Goal: Task Accomplishment & Management: Use online tool/utility

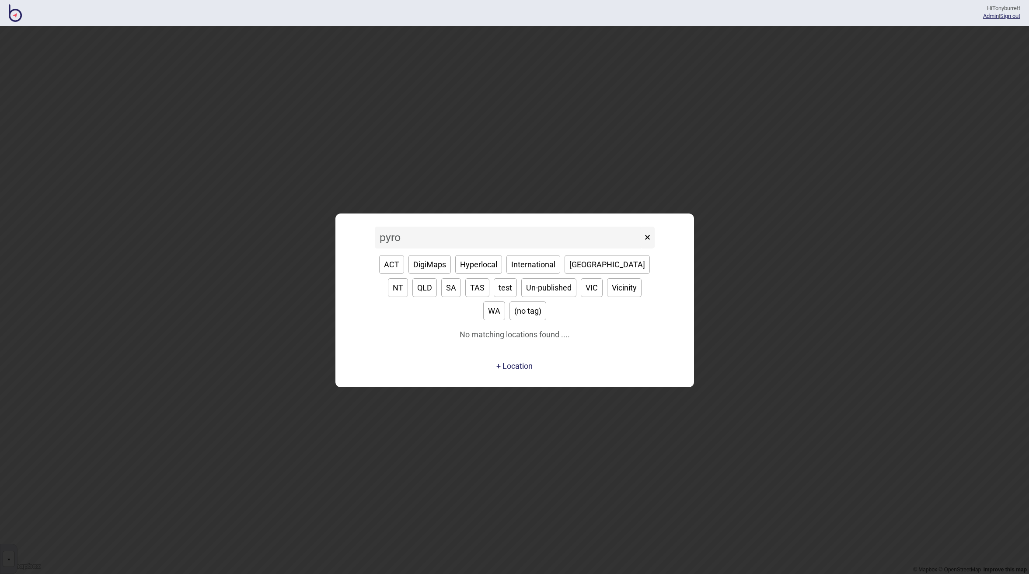
click at [400, 245] on input "pyro" at bounding box center [509, 238] width 268 height 22
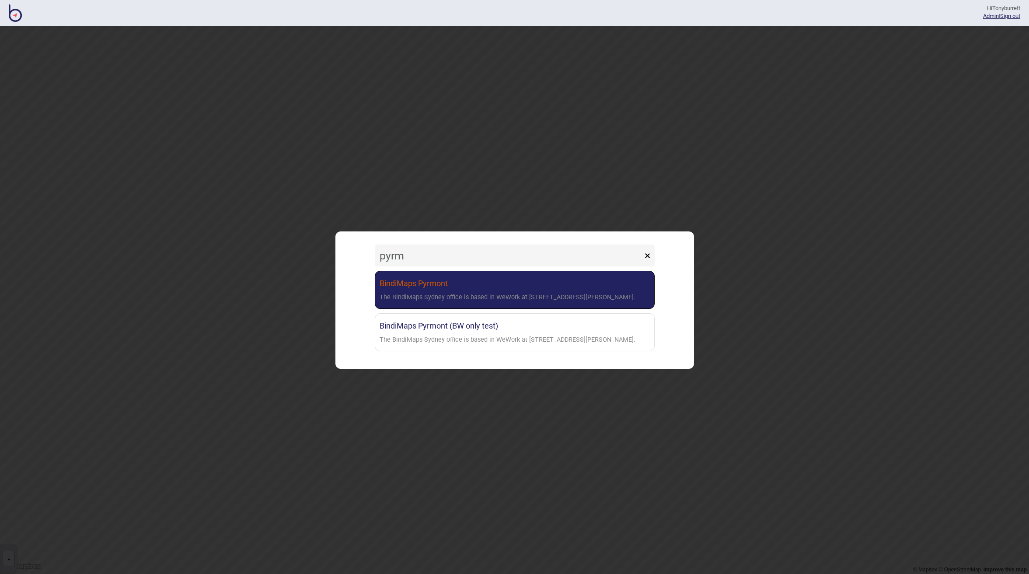
type input "pyrm"
click at [395, 279] on link "BindiMaps Pyrmont The BindiMaps Sydney office is based in WeWork at [STREET_ADD…" at bounding box center [515, 290] width 280 height 38
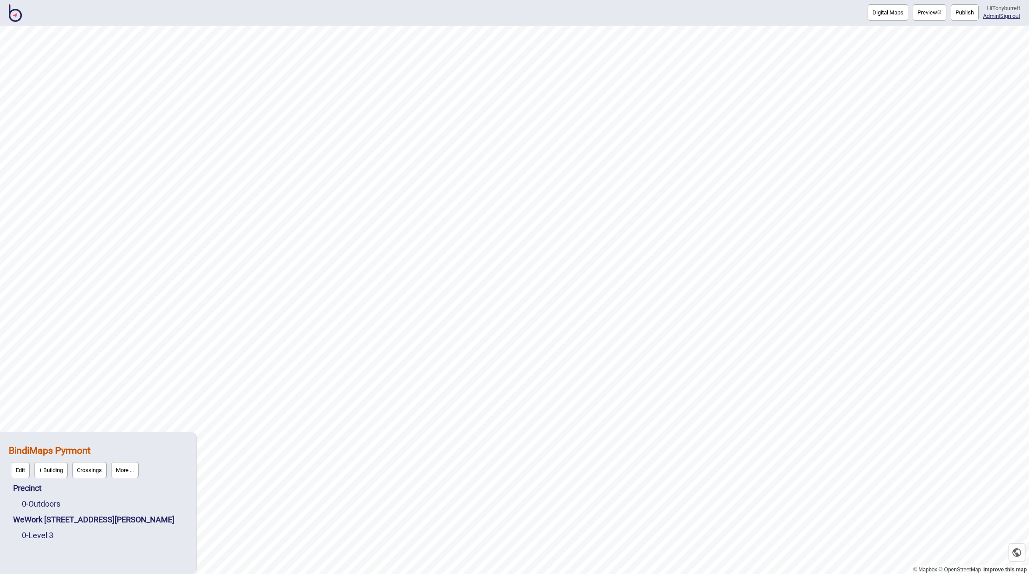
click at [960, 10] on button "Publish" at bounding box center [965, 12] width 28 height 16
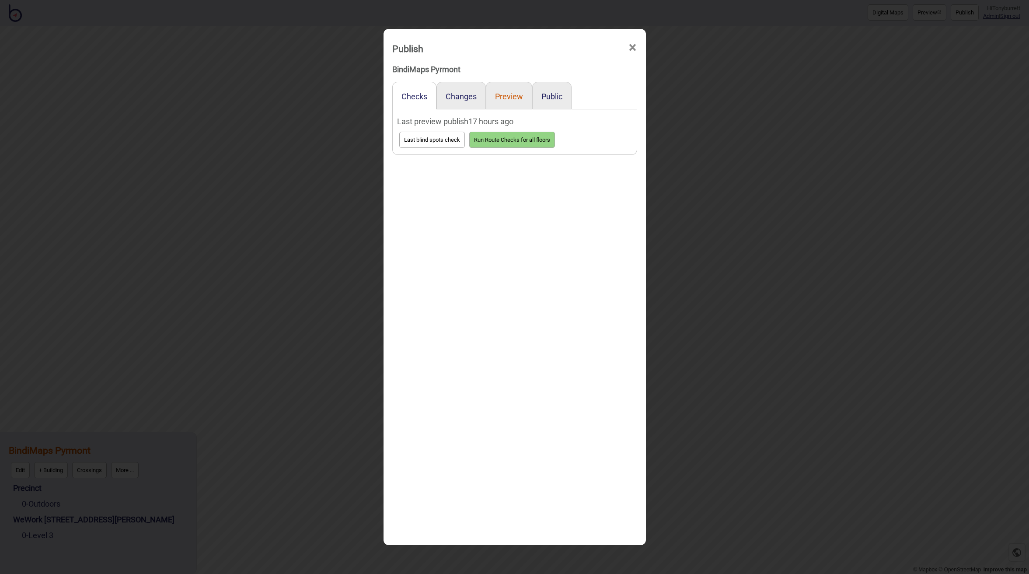
click at [506, 97] on button "Preview" at bounding box center [509, 96] width 28 height 9
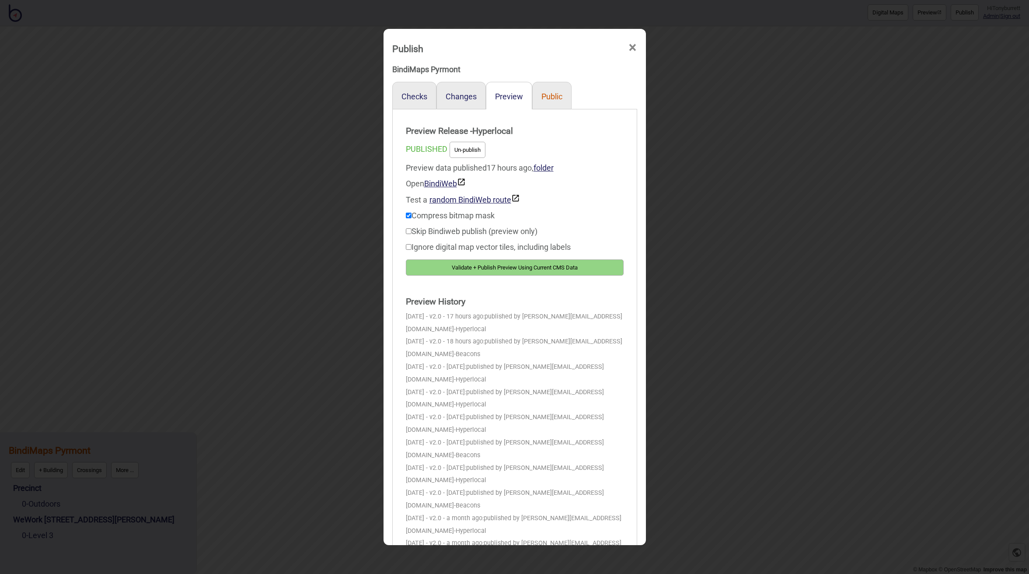
click at [546, 92] on button "Public" at bounding box center [551, 96] width 21 height 9
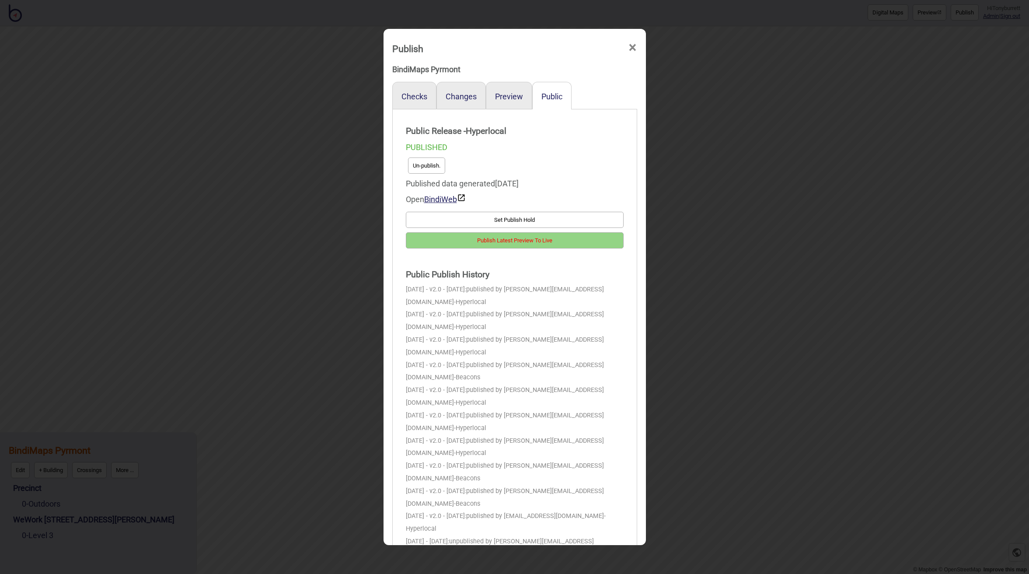
drag, startPoint x: 506, startPoint y: 243, endPoint x: 636, endPoint y: 190, distance: 140.9
click at [514, 243] on button "Publish Latest Preview To Live" at bounding box center [515, 240] width 218 height 16
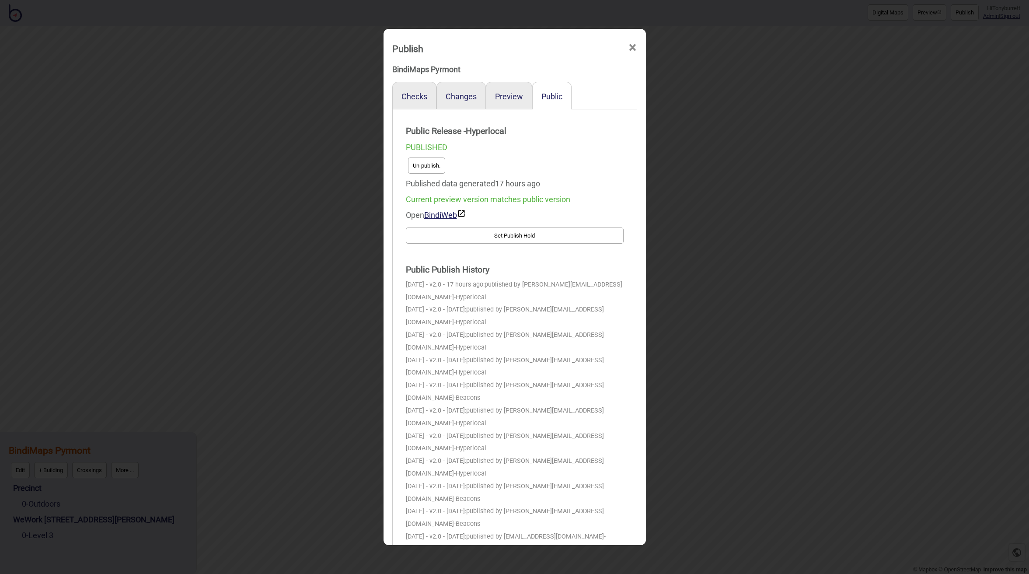
click at [633, 46] on span "×" at bounding box center [632, 47] width 9 height 29
